Goal: Information Seeking & Learning: Learn about a topic

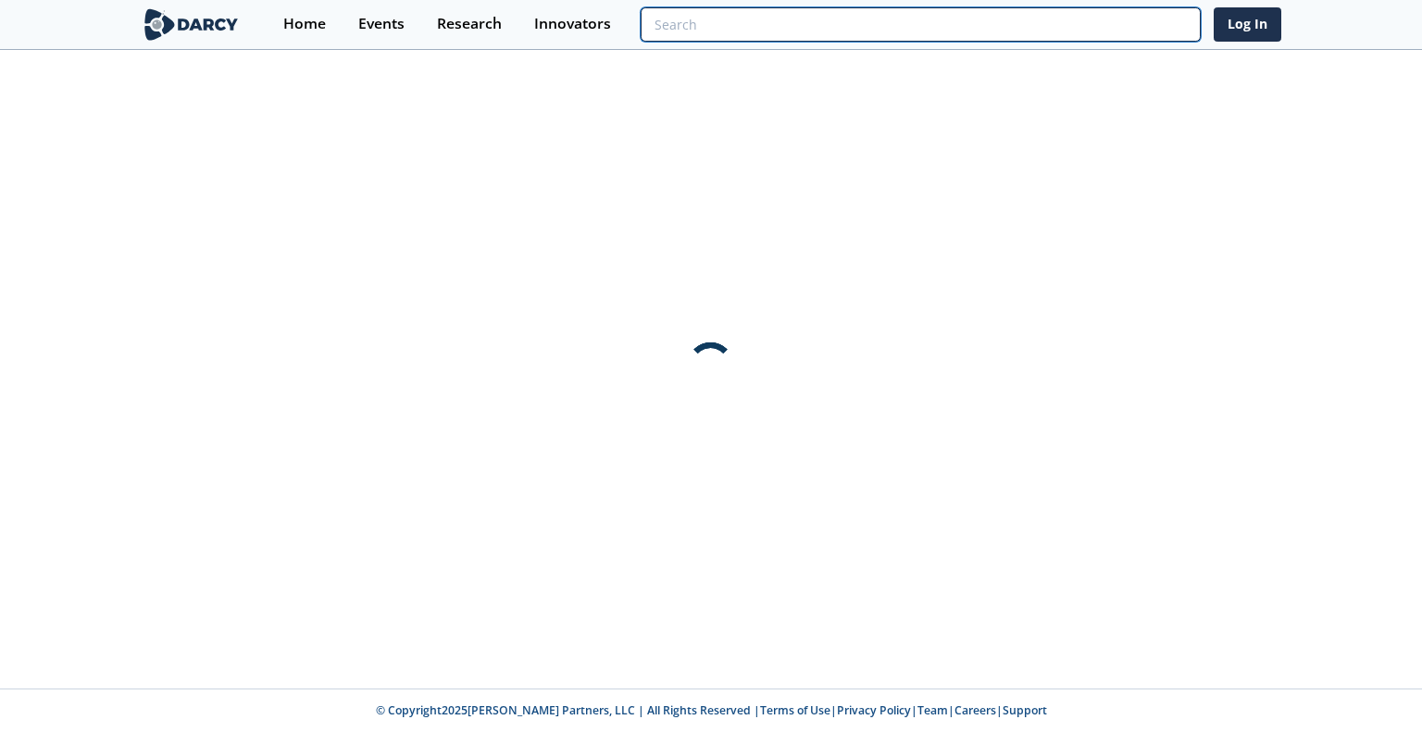
click at [1085, 7] on input "search" at bounding box center [921, 24] width 560 height 34
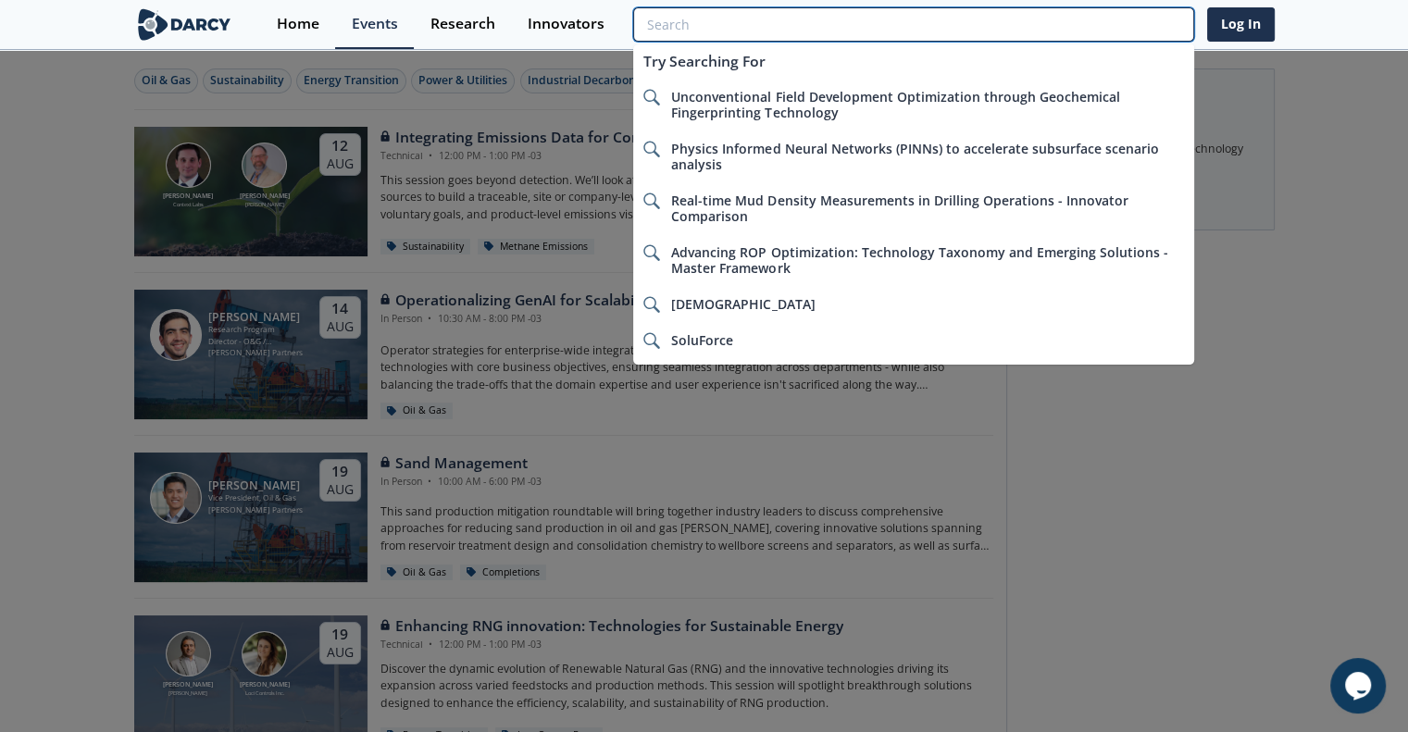
click at [704, 19] on input "search" at bounding box center [913, 24] width 560 height 34
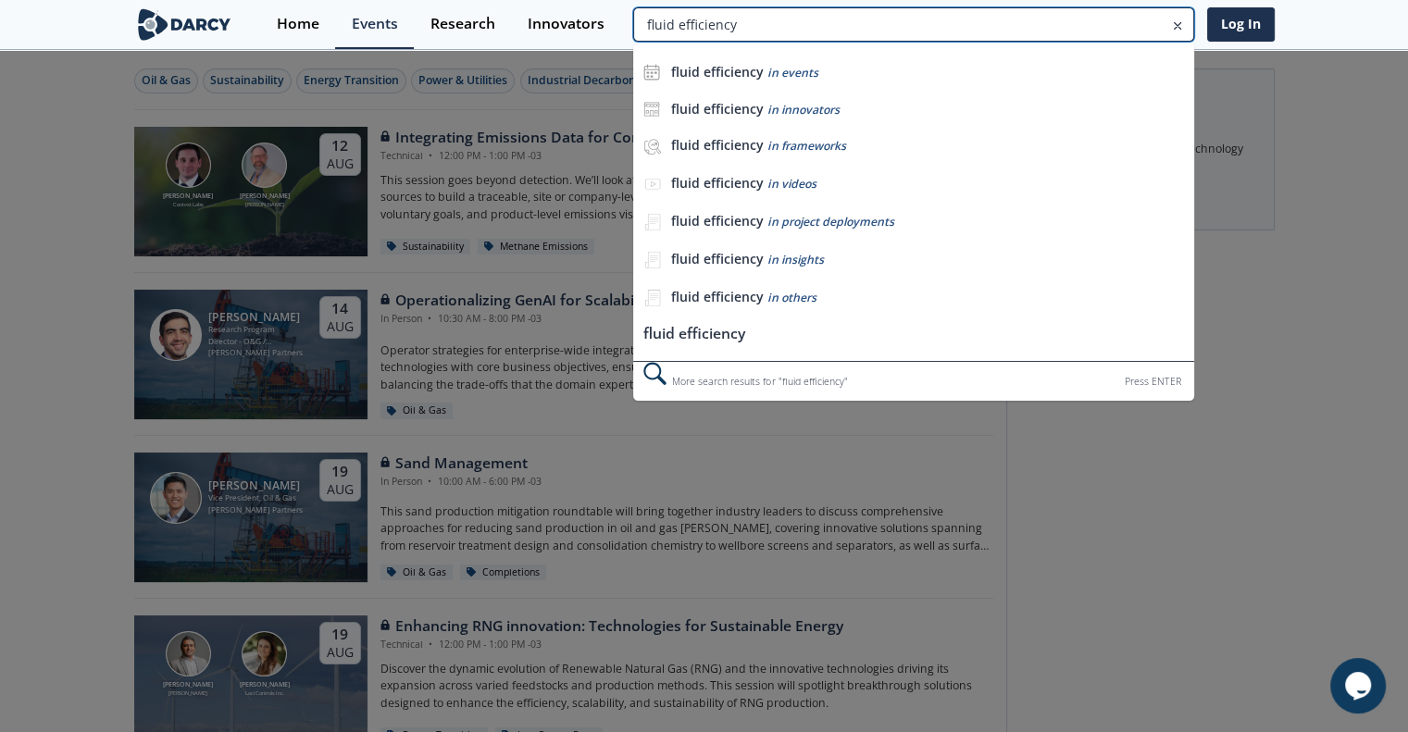
type input "fluid efficiency"
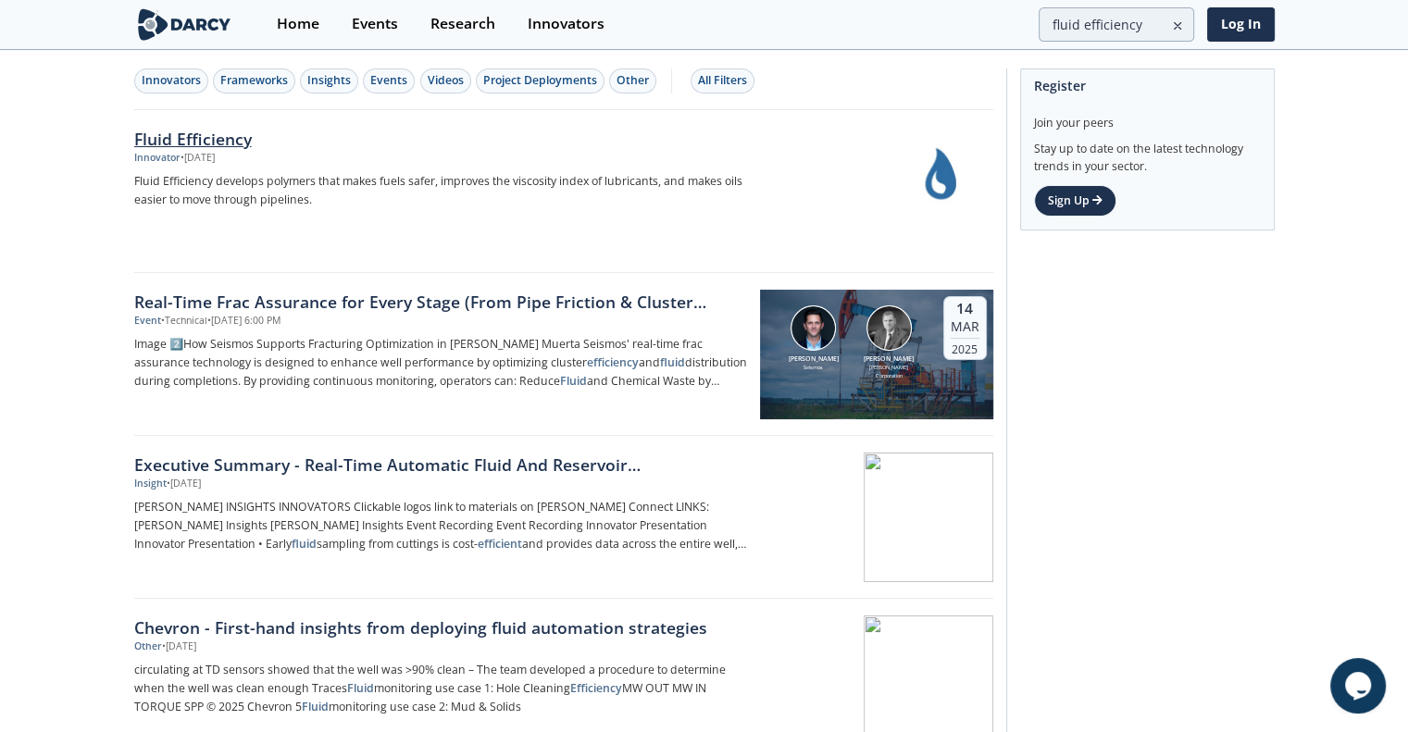
click at [215, 151] on div "• [DATE]" at bounding box center [198, 158] width 34 height 15
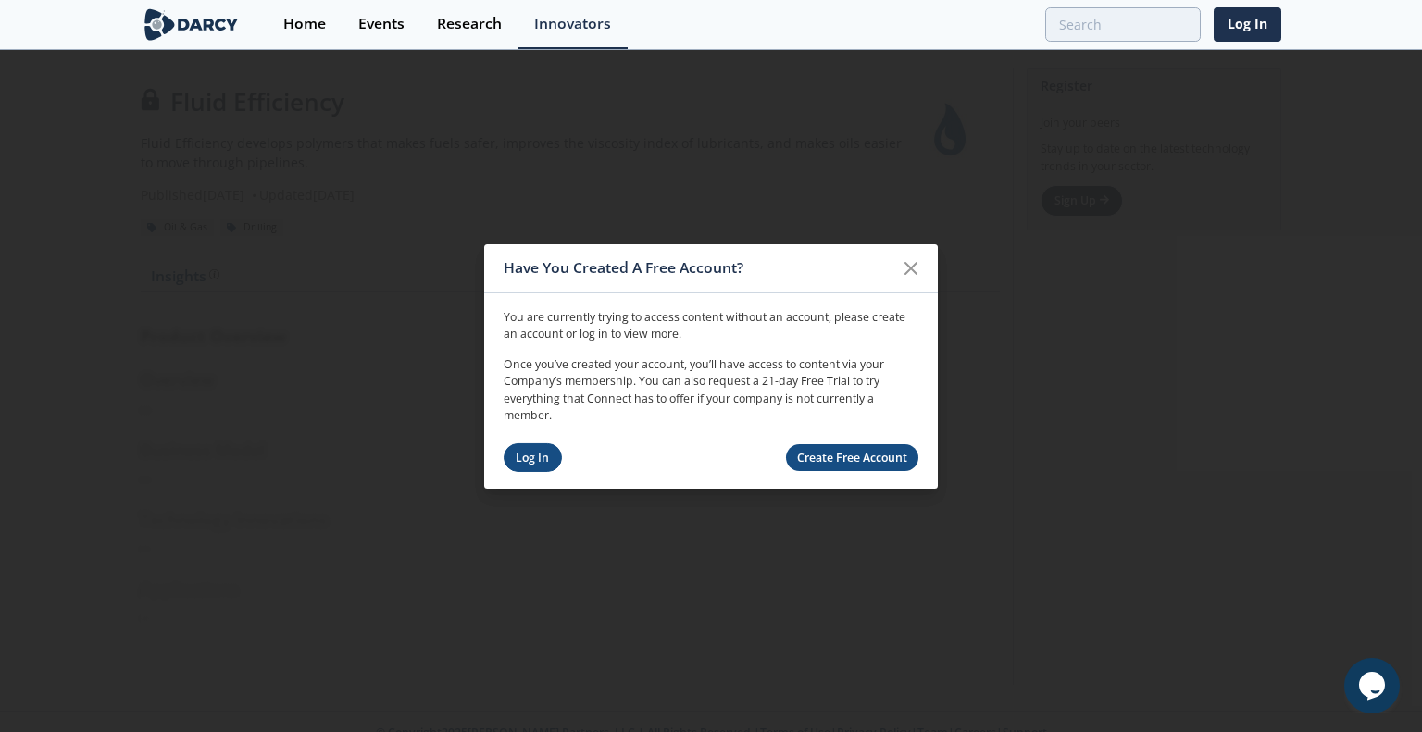
click at [537, 459] on link "Log In" at bounding box center [533, 457] width 58 height 29
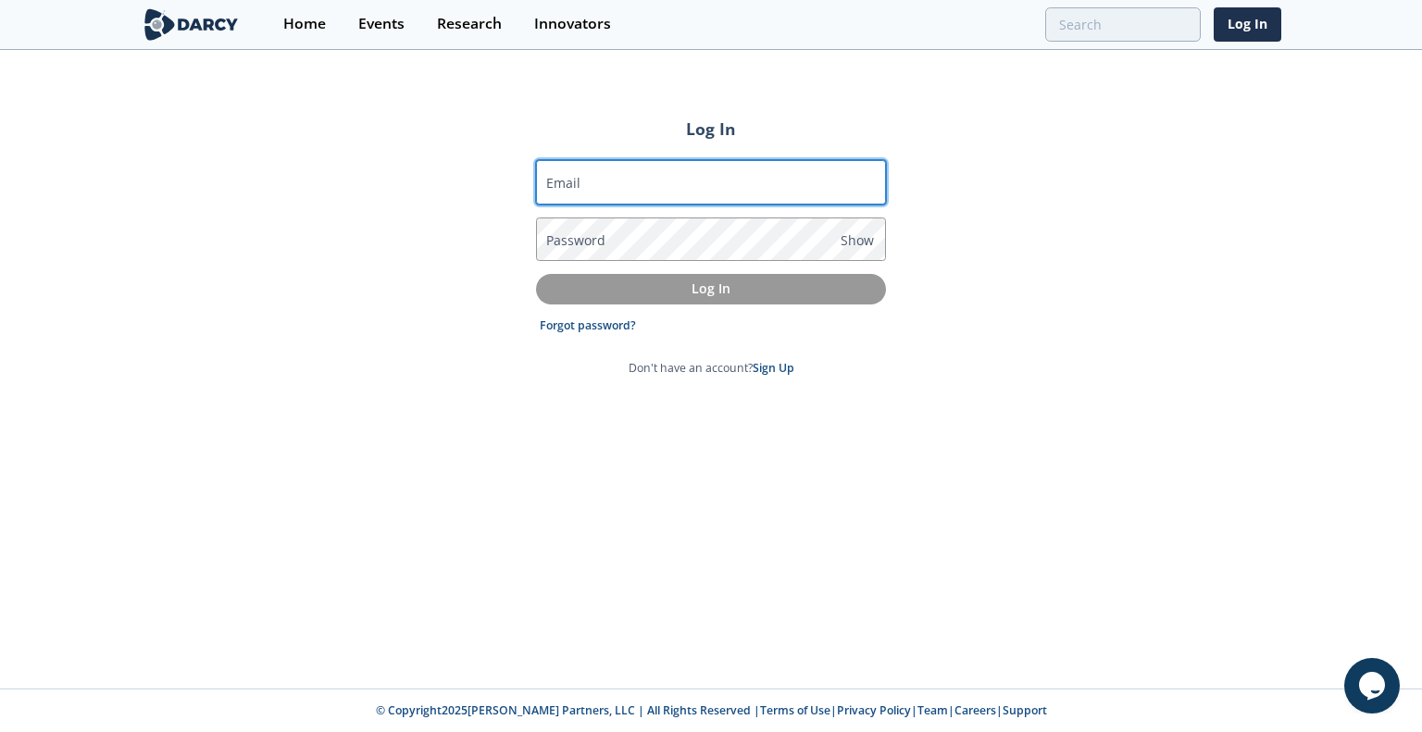
click at [759, 177] on input "Email" at bounding box center [711, 182] width 350 height 44
type input "[PERSON_NAME][EMAIL_ADDRESS][PERSON_NAME][DOMAIN_NAME]"
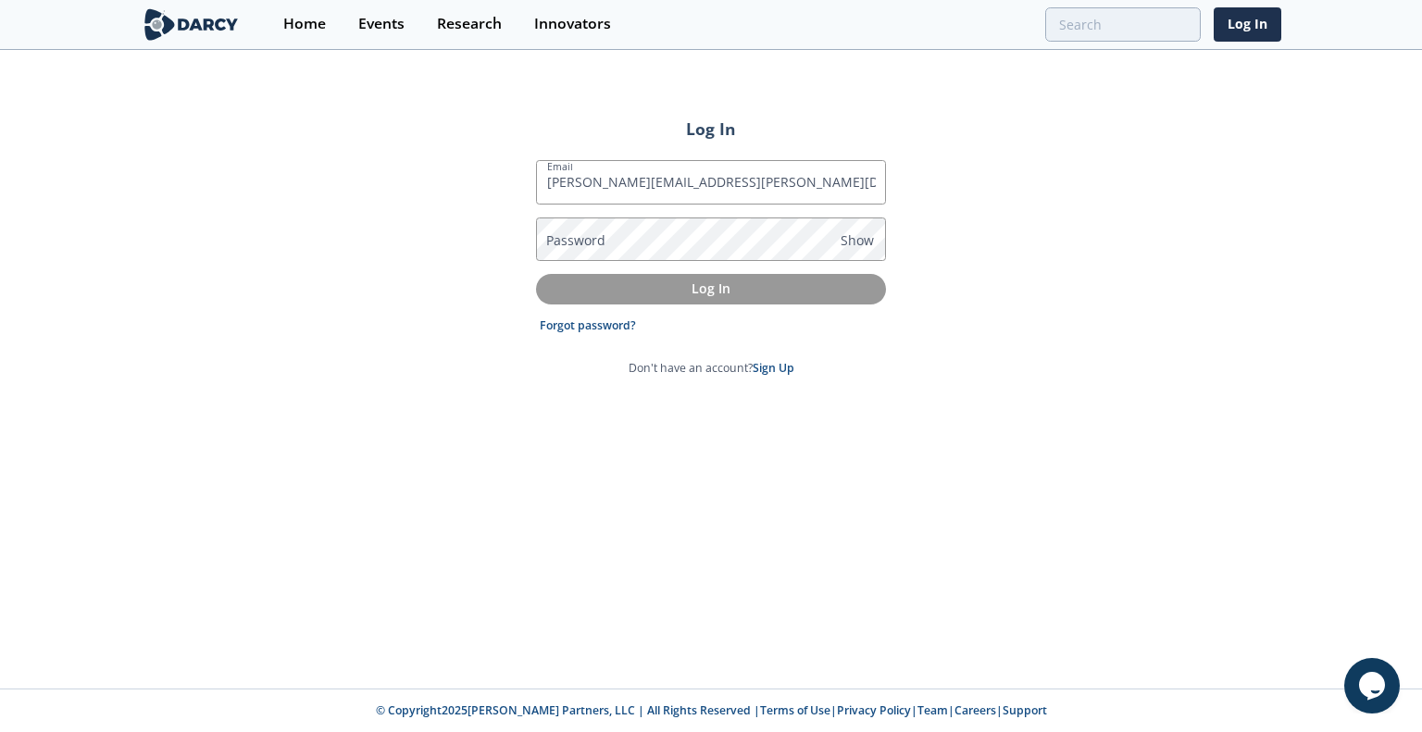
click at [573, 232] on label "Password" at bounding box center [575, 239] width 59 height 19
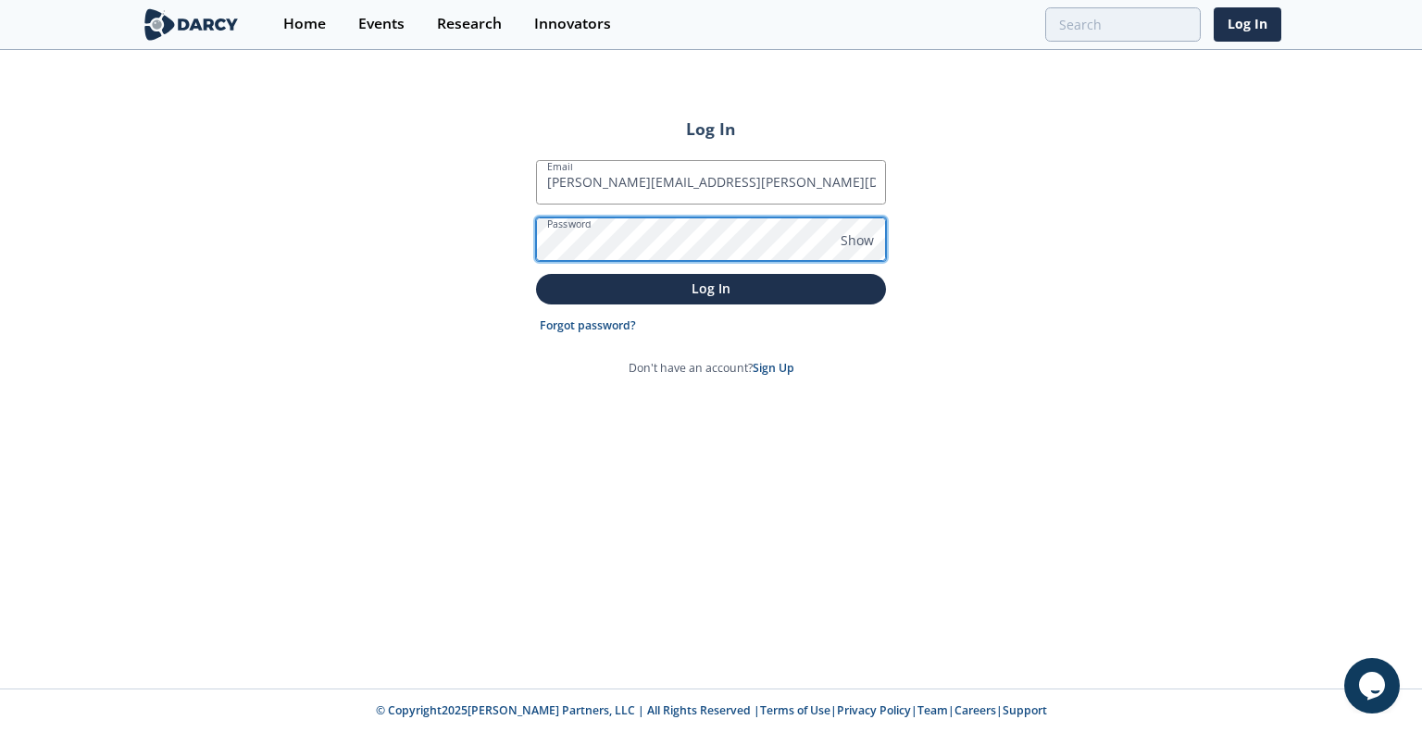
click at [536, 274] on button "Log In" at bounding box center [711, 289] width 350 height 31
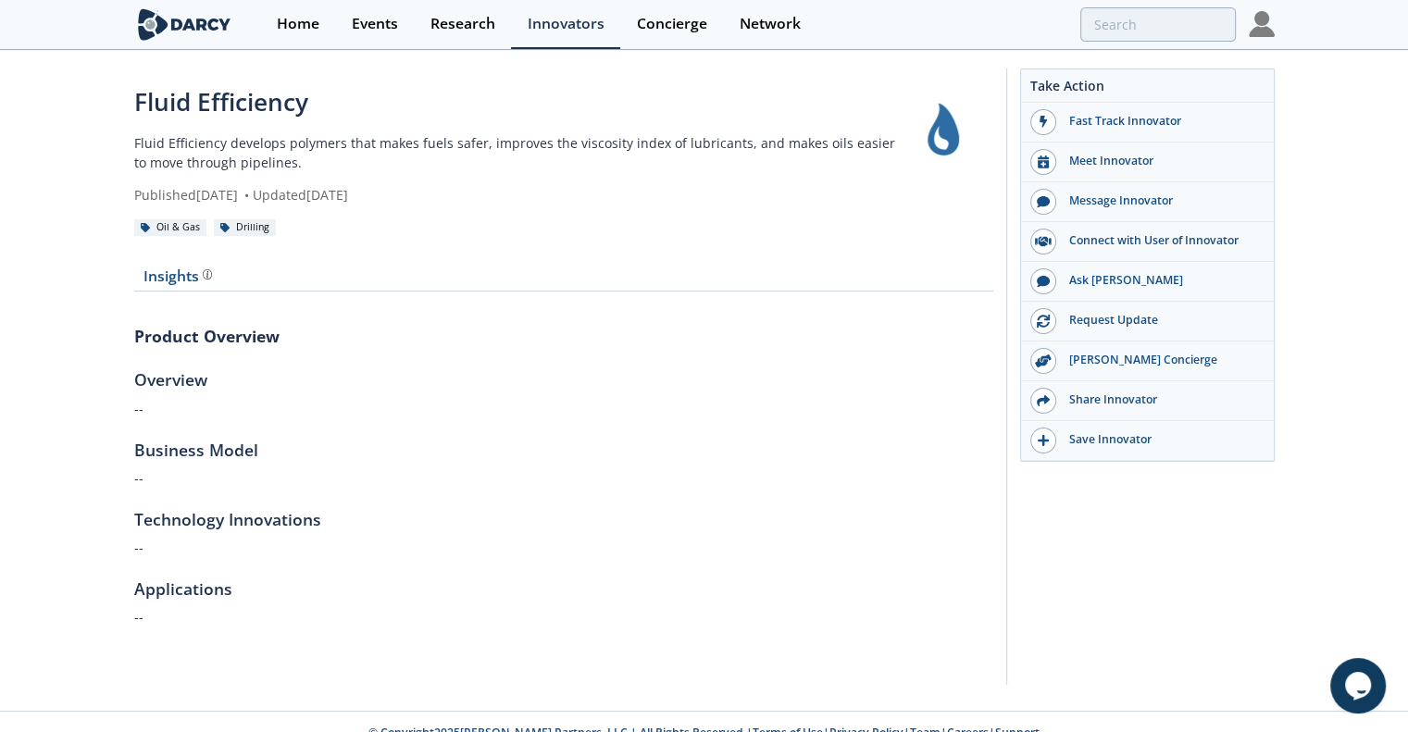
click at [1115, 5] on div "Home Events Research Innovators Concierge Network" at bounding box center [767, 24] width 1014 height 49
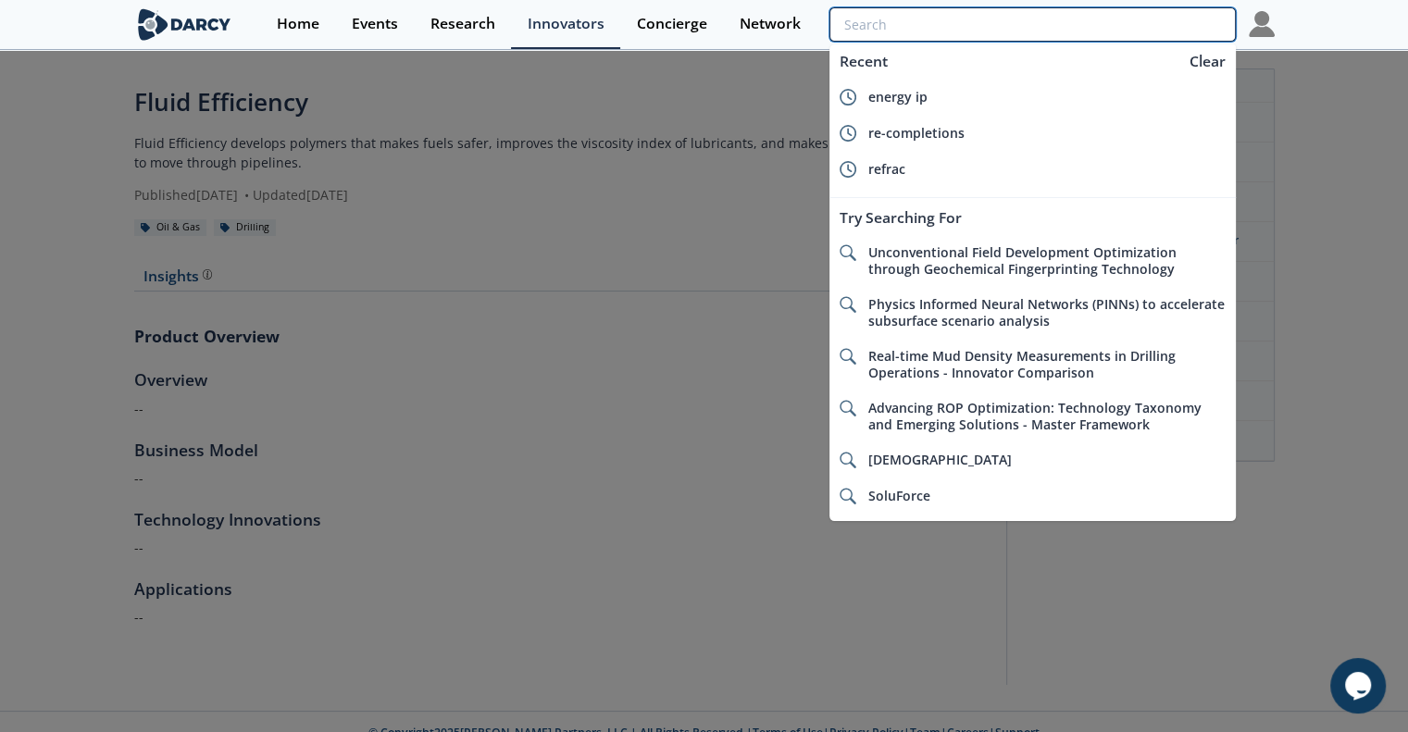
click at [1116, 25] on input "search" at bounding box center [1031, 24] width 405 height 34
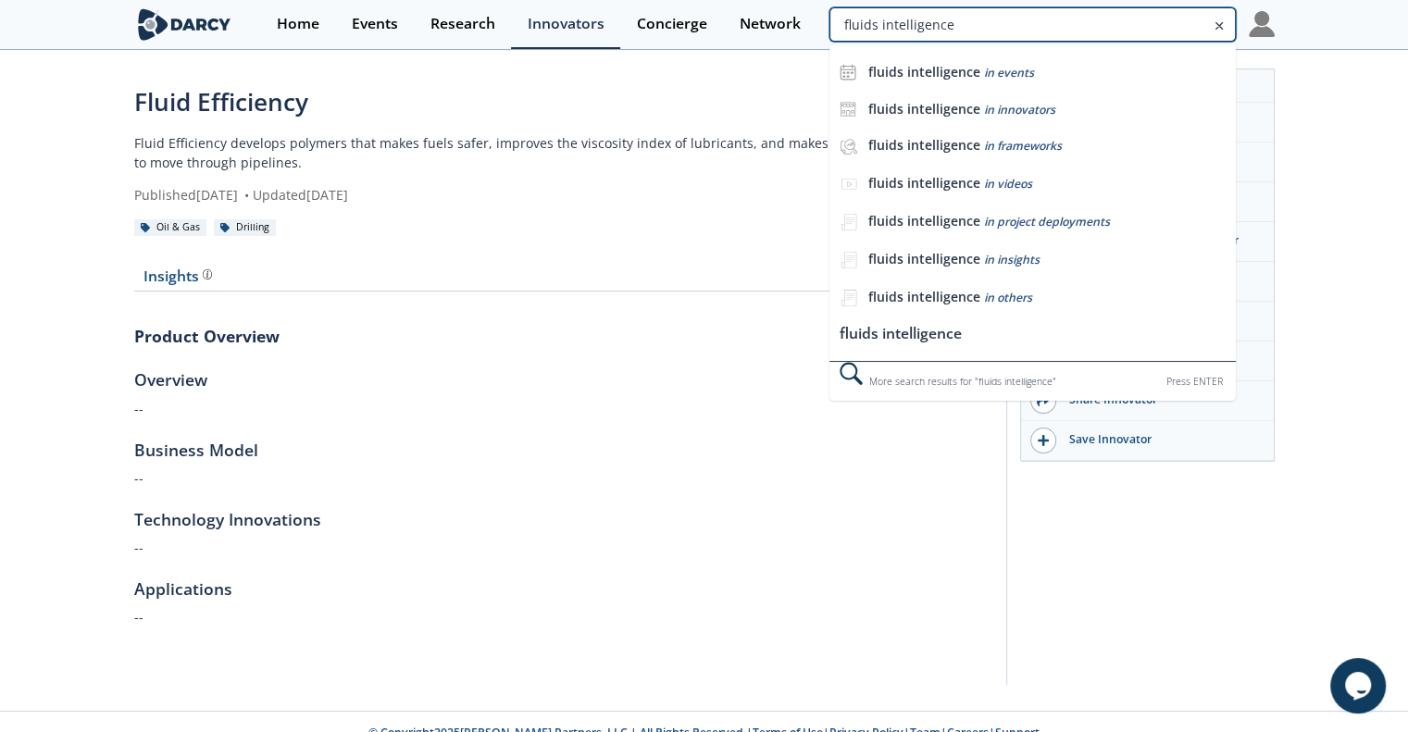
type input "fluids intelligence"
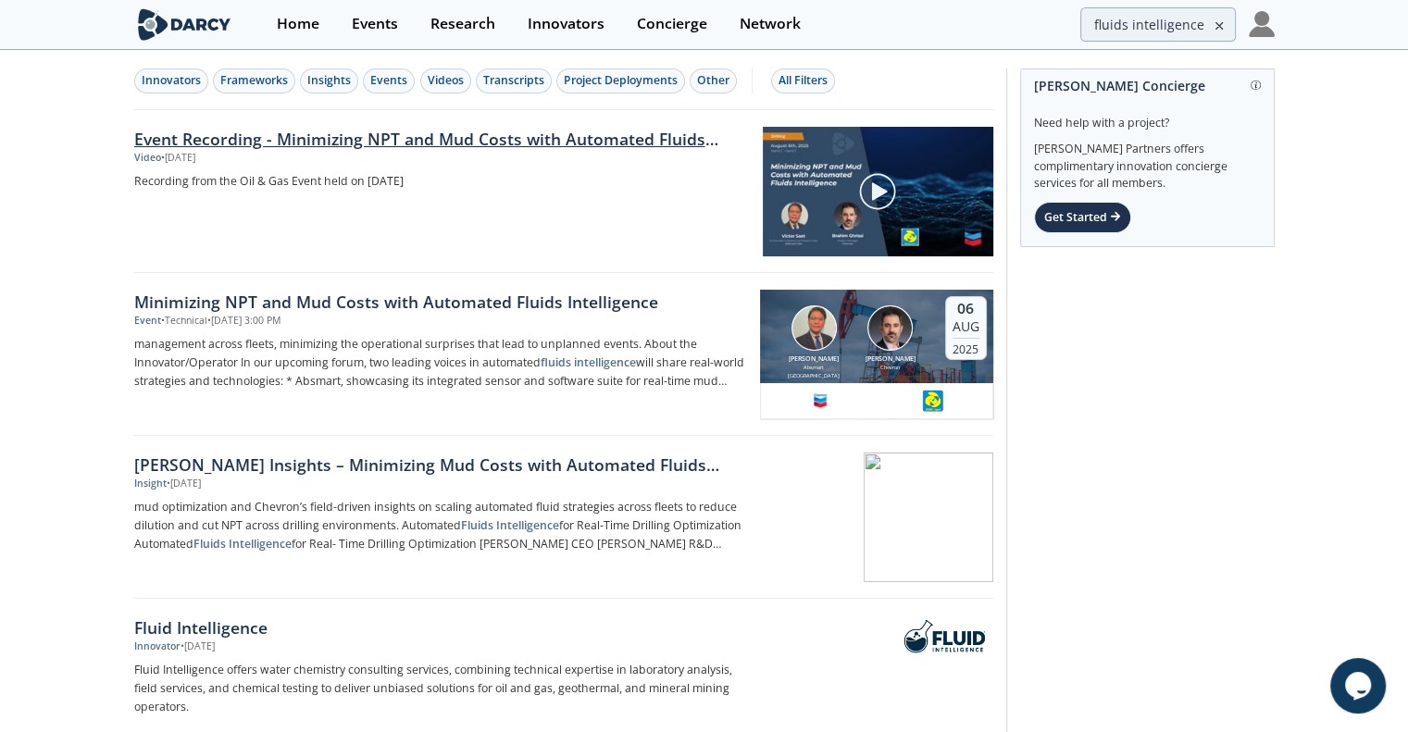
click at [305, 140] on link "Event Recording - Minimizing NPT and Mud Costs with Automated Fluids Intelligen…" at bounding box center [442, 139] width 616 height 24
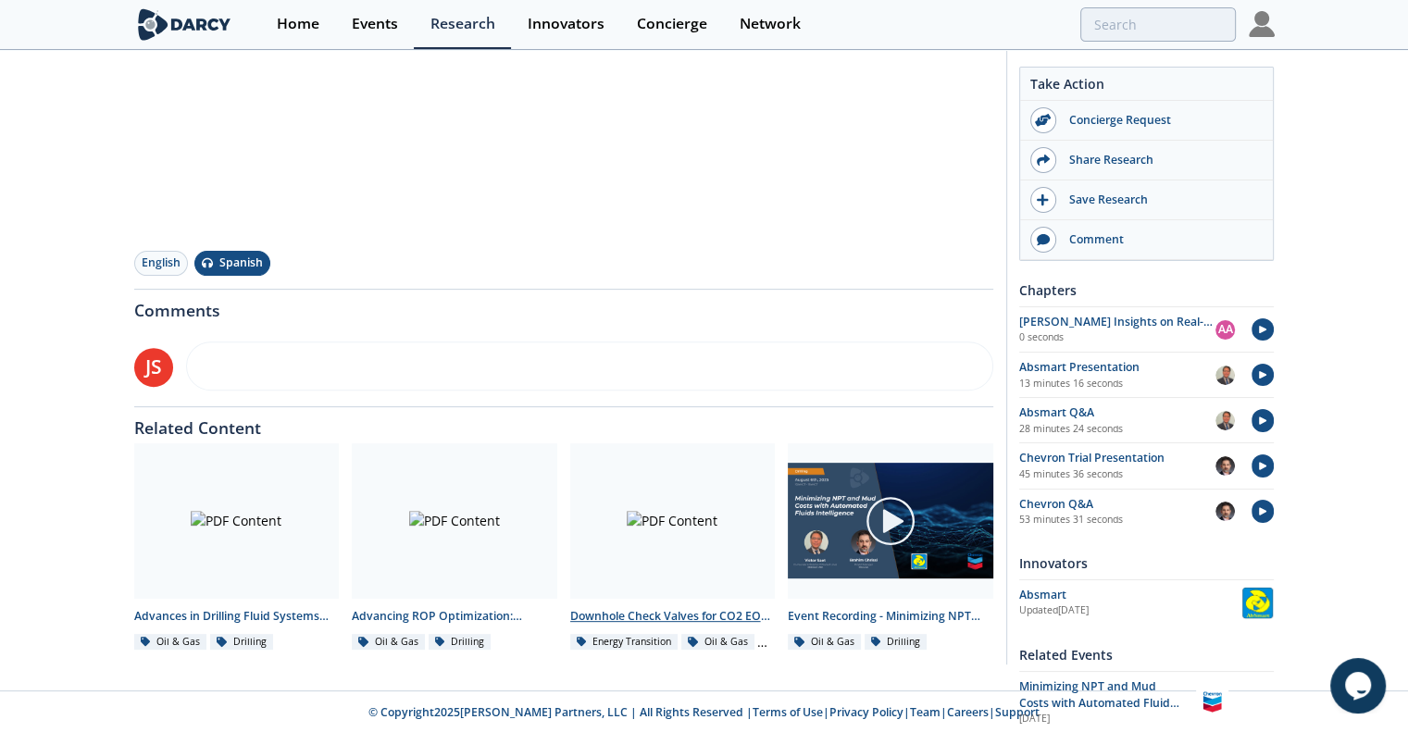
scroll to position [189, 0]
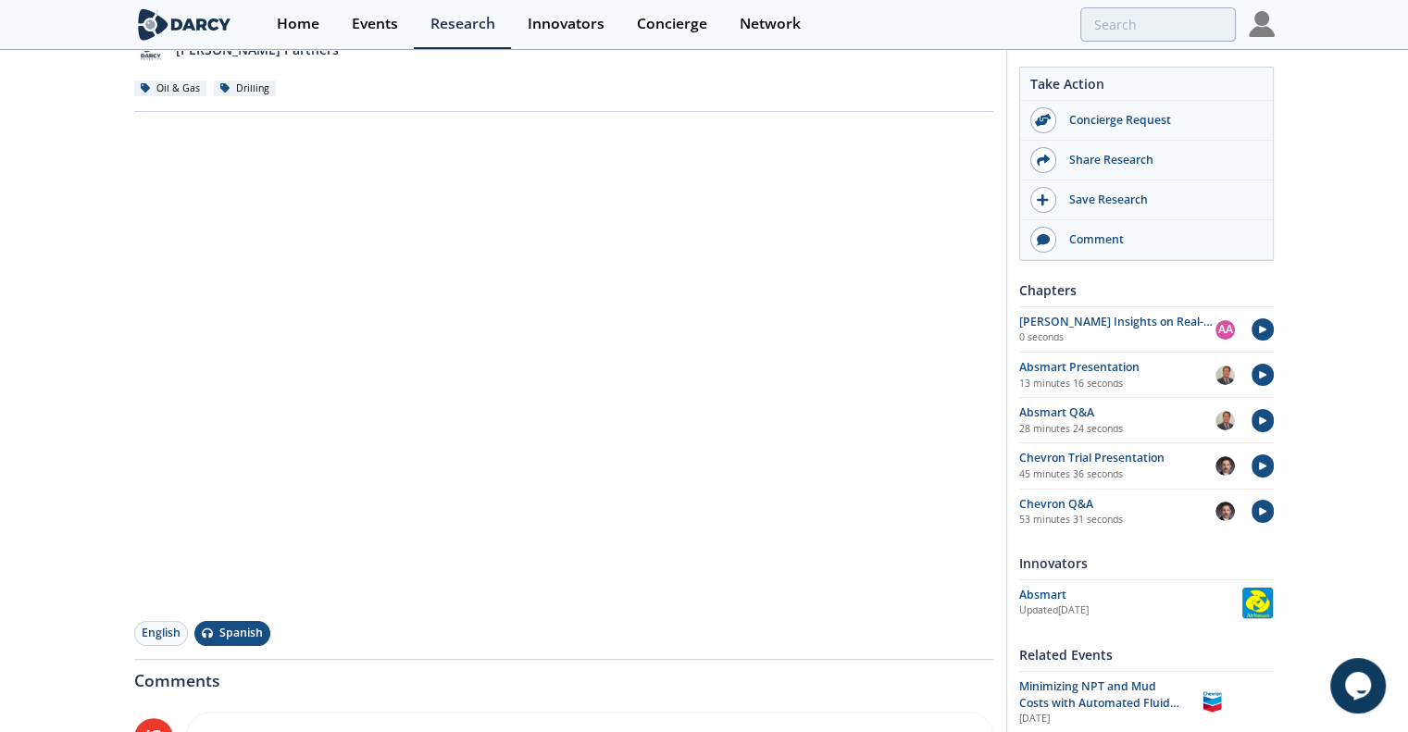
click at [76, 429] on div "Event Recording - Minimizing NPT and Mud Costs with Automated Fluids Intelligen…" at bounding box center [704, 462] width 1408 height 1198
click at [807, 651] on div "Event Recording - Minimizing NPT and Mud Costs with Automated Fluids Intelligen…" at bounding box center [563, 461] width 859 height 1133
click at [160, 626] on button "English" at bounding box center [161, 633] width 54 height 25
click at [219, 642] on button "Spanish" at bounding box center [244, 634] width 58 height 25
click at [167, 627] on button "English" at bounding box center [161, 633] width 54 height 25
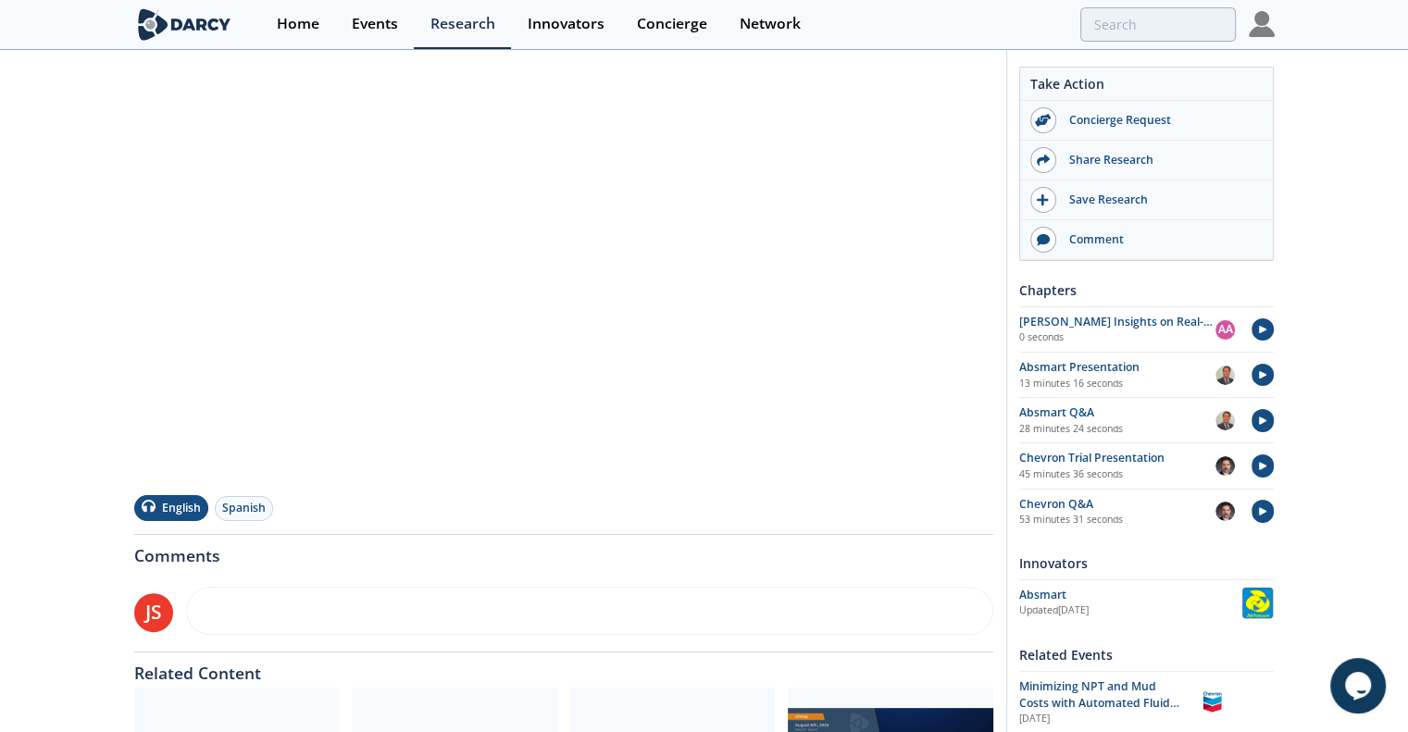
scroll to position [281, 0]
